Goal: Task Accomplishment & Management: Use online tool/utility

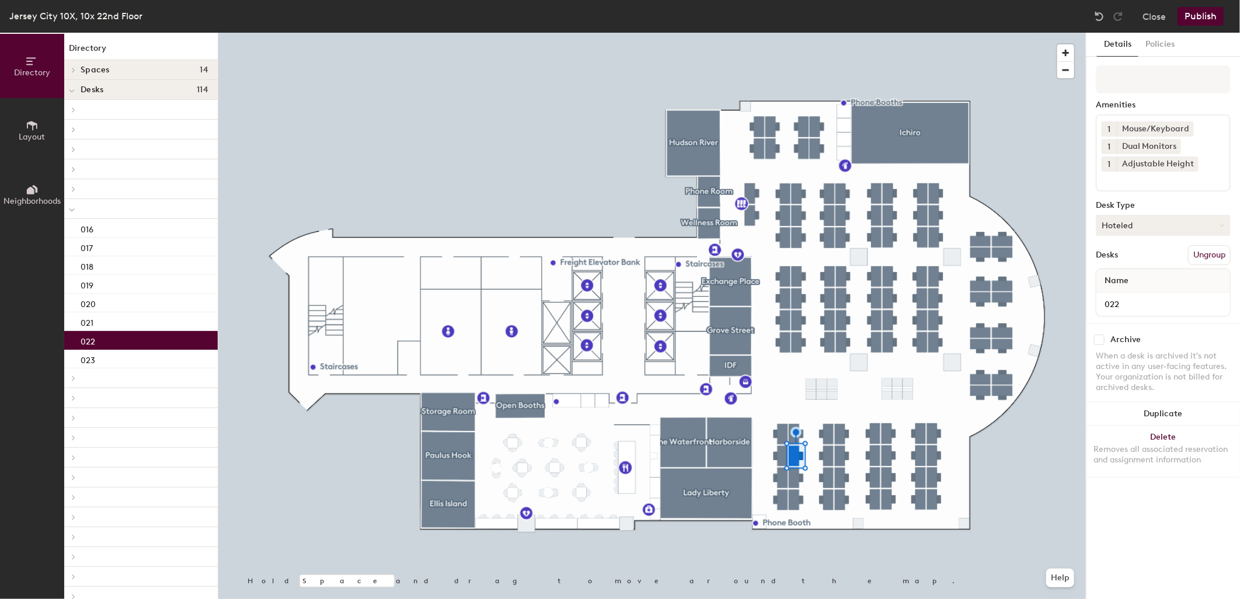
click at [1172, 228] on button "Hoteled" at bounding box center [1163, 225] width 135 height 21
click at [1145, 260] on div "Assigned" at bounding box center [1154, 262] width 117 height 18
click at [1198, 19] on button "Publish" at bounding box center [1201, 16] width 46 height 19
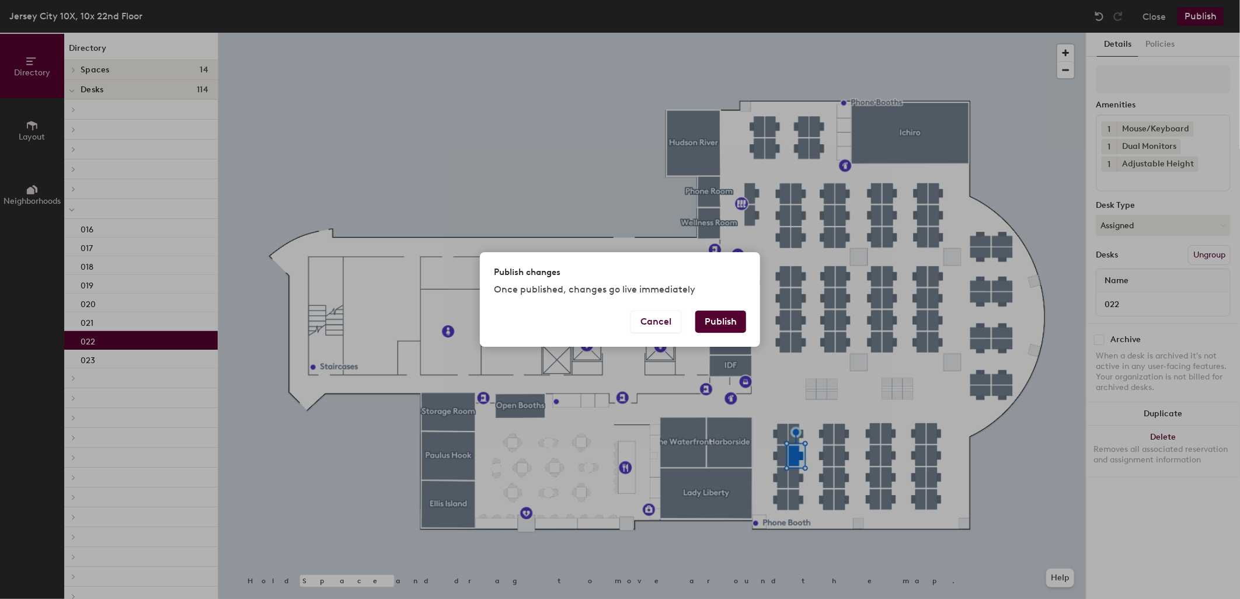
click at [726, 319] on button "Publish" at bounding box center [720, 322] width 51 height 22
